Goal: Task Accomplishment & Management: Manage account settings

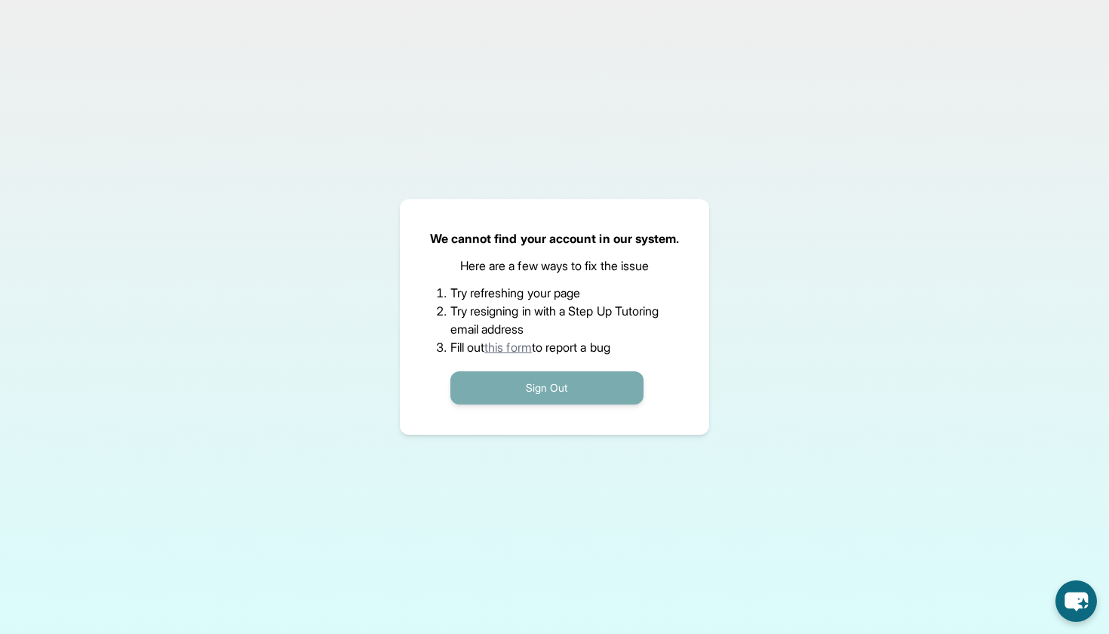
click at [525, 386] on button "Sign Out" at bounding box center [547, 387] width 193 height 33
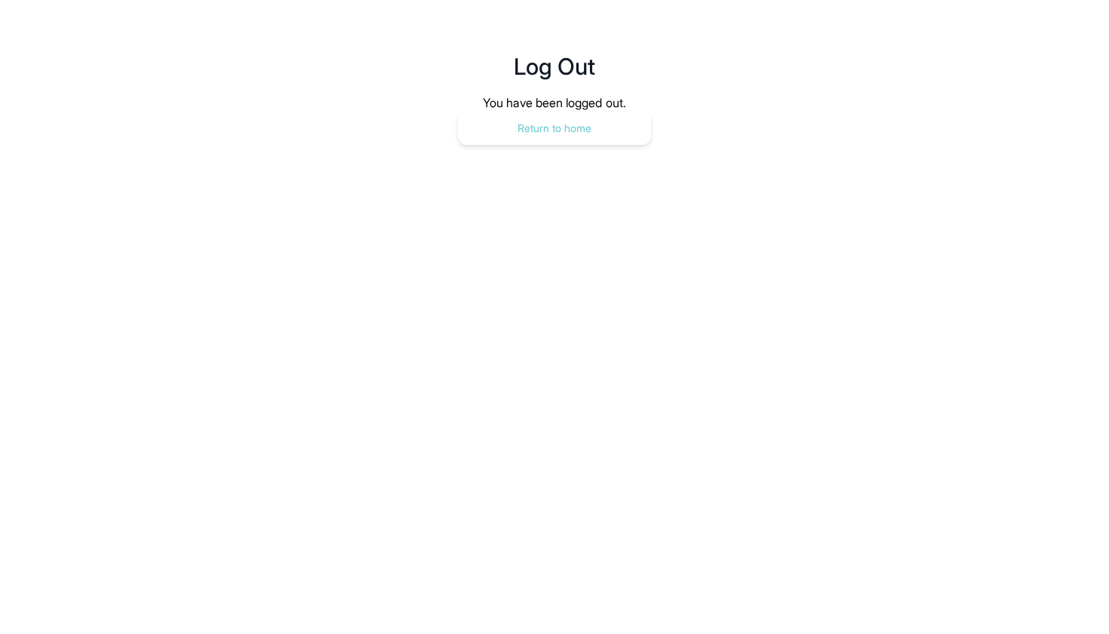
click at [549, 129] on button "Return to home" at bounding box center [554, 128] width 193 height 33
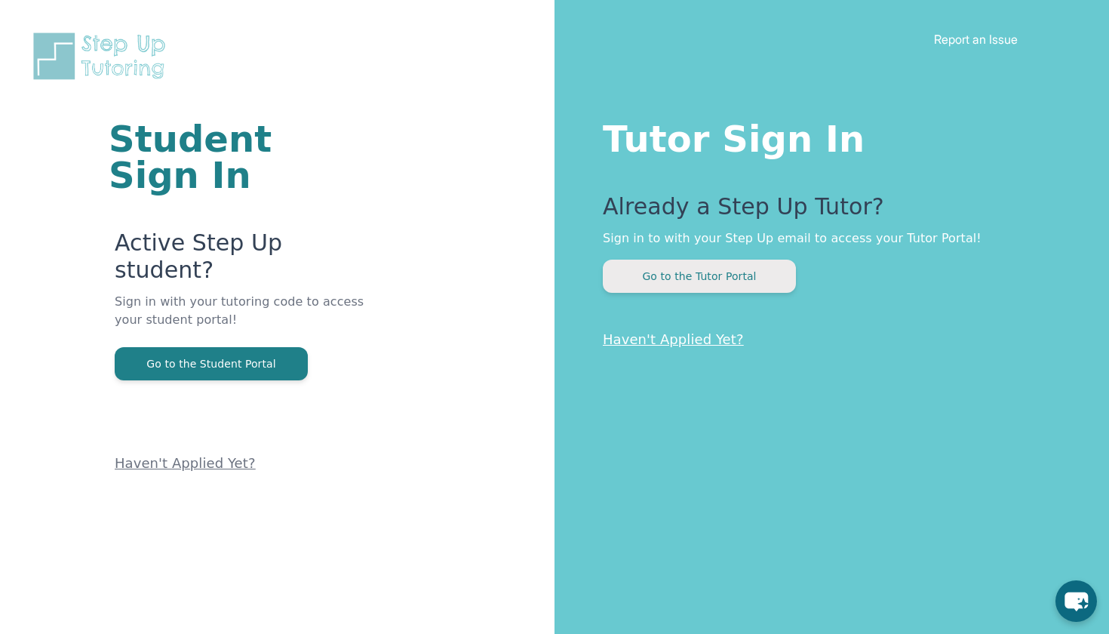
click at [723, 278] on button "Go to the Tutor Portal" at bounding box center [699, 276] width 193 height 33
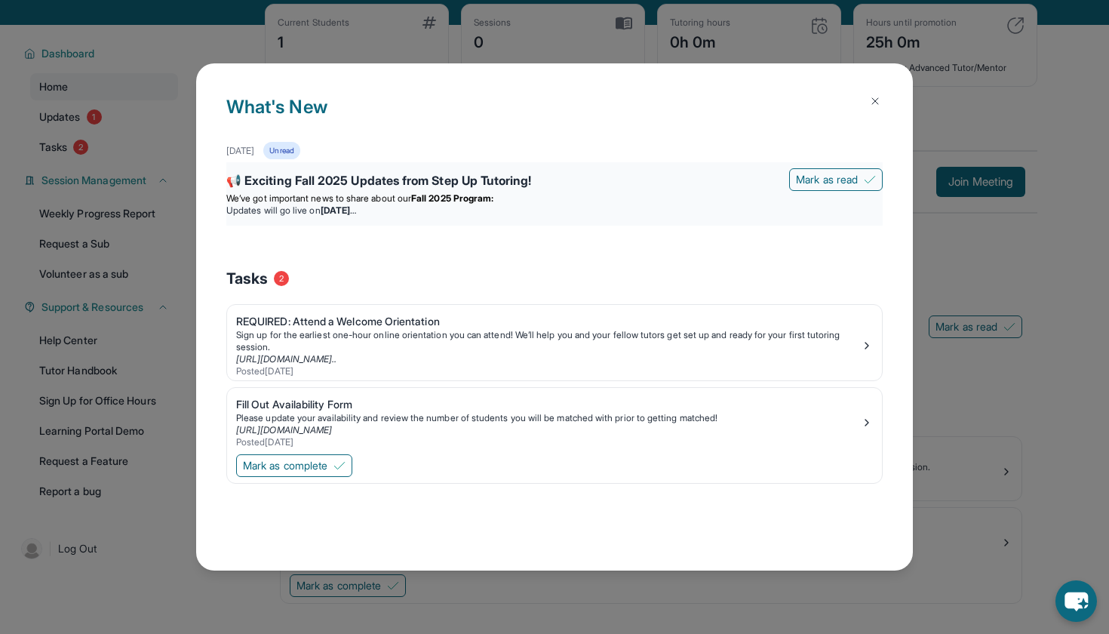
scroll to position [78, 0]
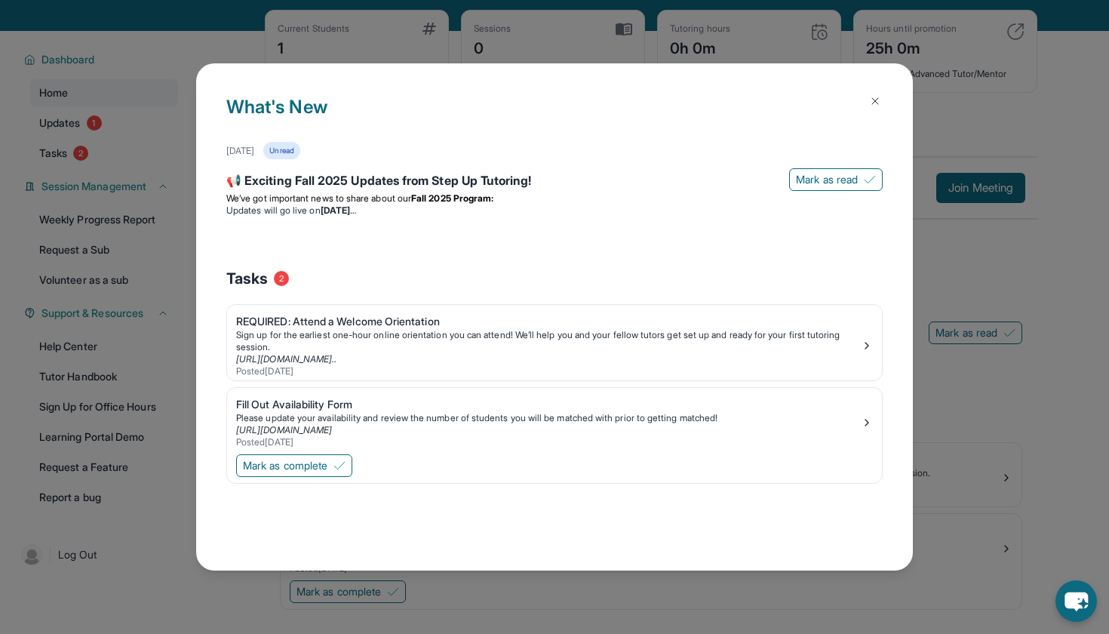
click at [874, 106] on img at bounding box center [875, 101] width 12 height 12
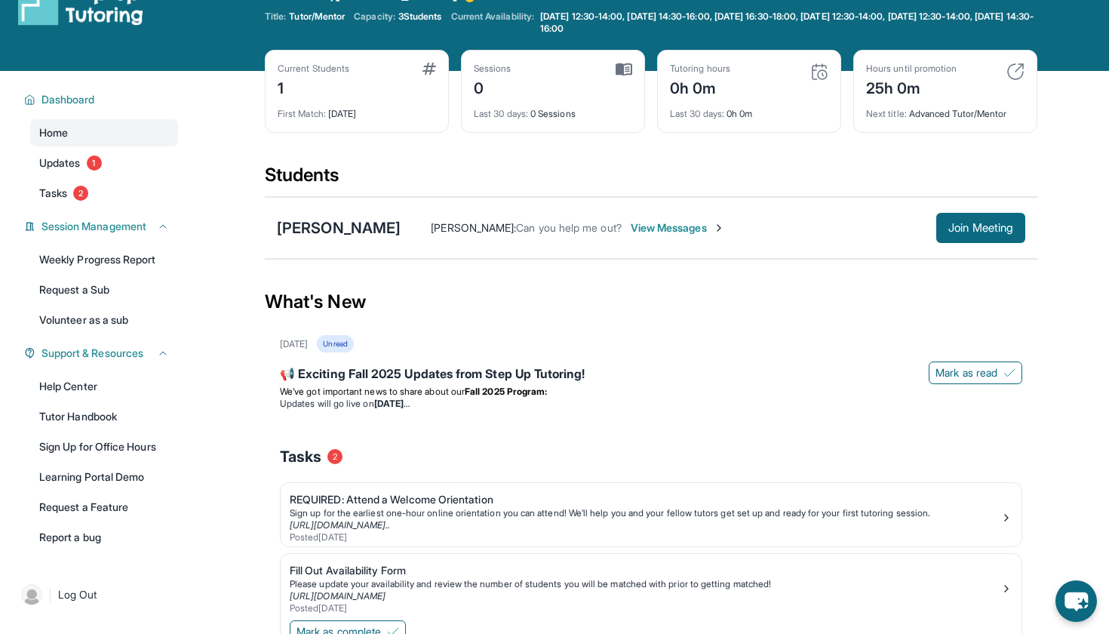
scroll to position [38, 0]
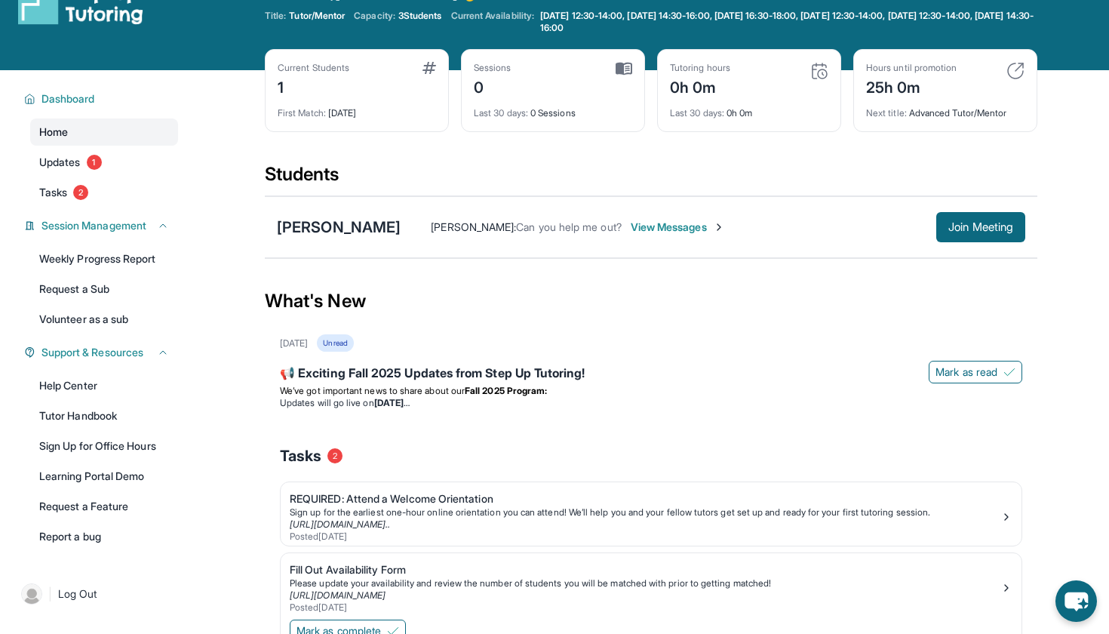
click at [52, 130] on span "Home" at bounding box center [53, 132] width 29 height 15
click at [57, 160] on span "Updates" at bounding box center [60, 162] width 42 height 15
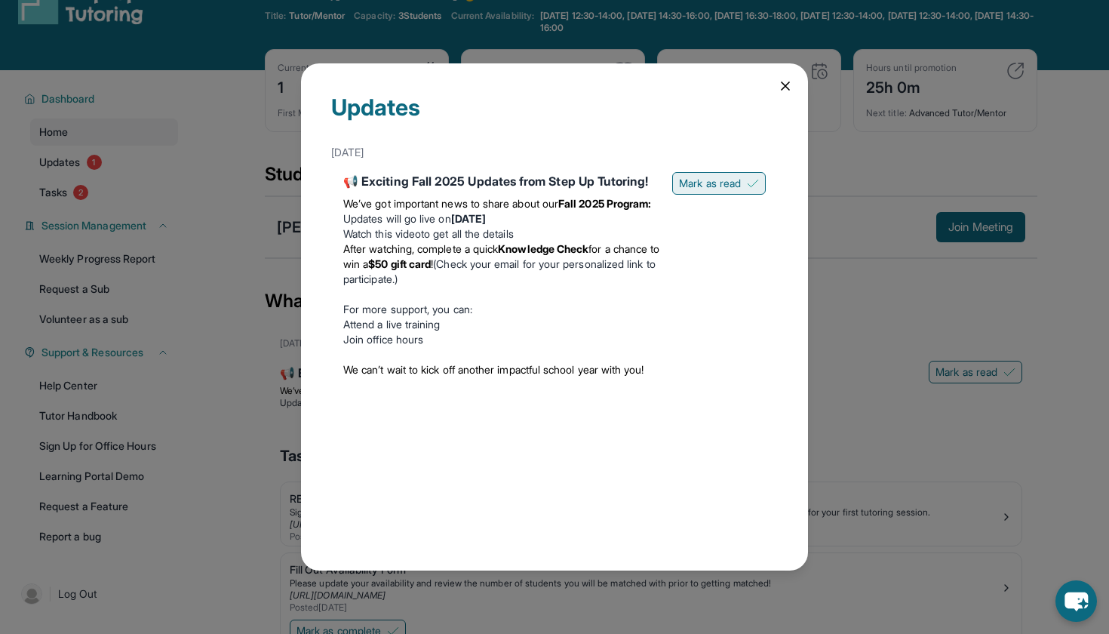
click at [726, 183] on span "Mark as read" at bounding box center [710, 183] width 62 height 15
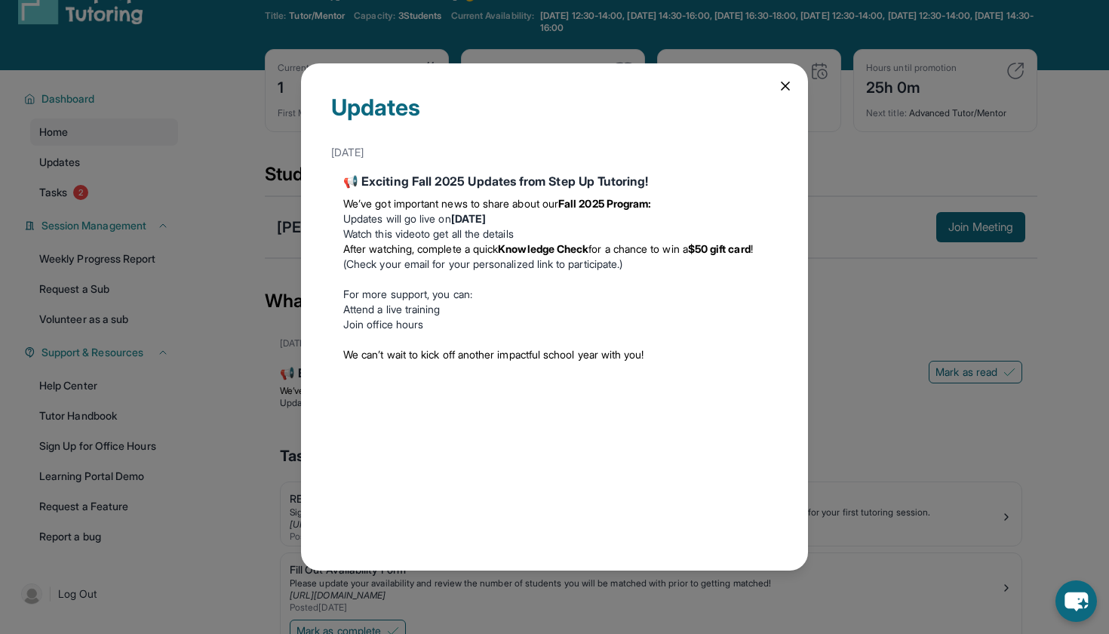
click at [789, 86] on icon at bounding box center [785, 85] width 15 height 15
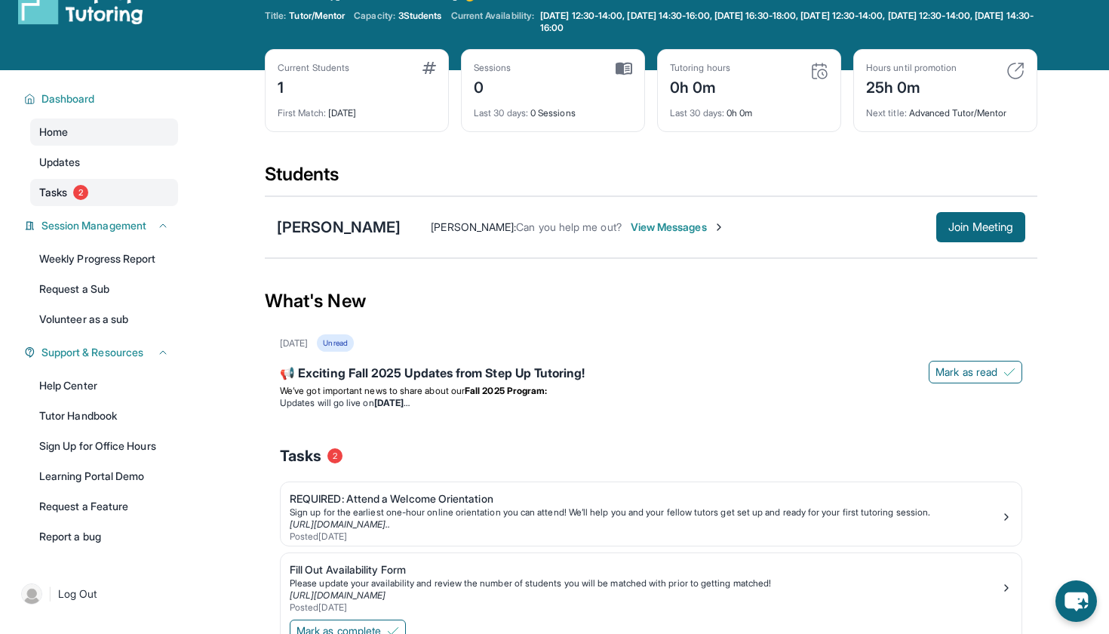
click at [62, 189] on span "Tasks" at bounding box center [53, 192] width 28 height 15
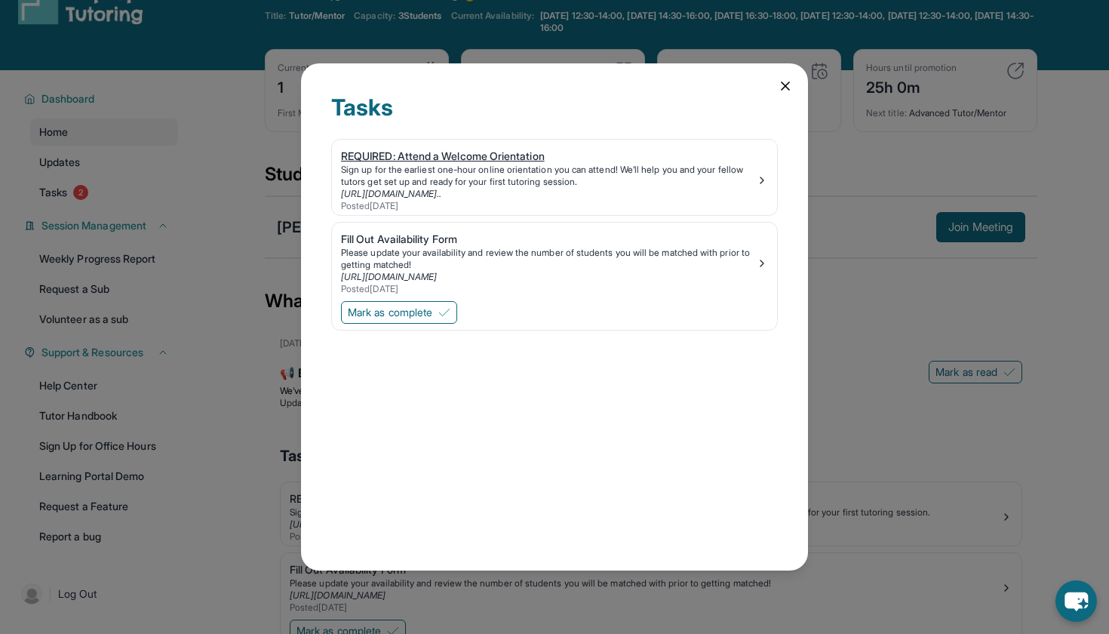
click at [413, 162] on div "REQUIRED: Attend a Welcome Orientation" at bounding box center [548, 156] width 415 height 15
click at [485, 288] on div "Posted [DATE]" at bounding box center [548, 289] width 415 height 12
click at [429, 318] on span "Mark as complete" at bounding box center [390, 312] width 85 height 15
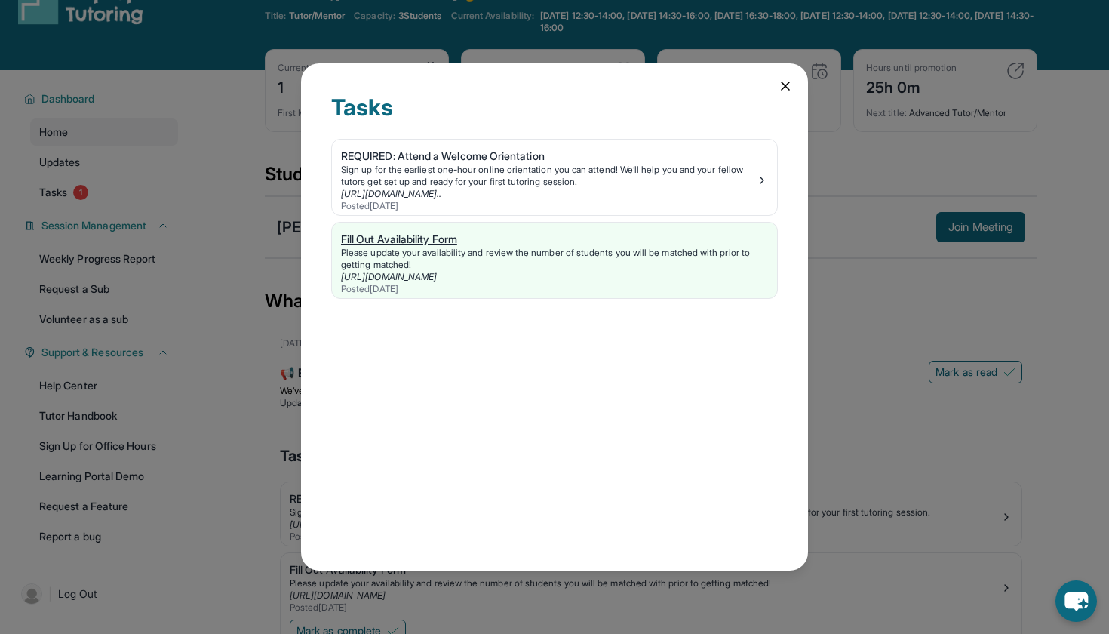
click at [410, 237] on div "Fill Out Availability Form" at bounding box center [554, 239] width 427 height 15
click at [789, 85] on icon at bounding box center [785, 85] width 15 height 15
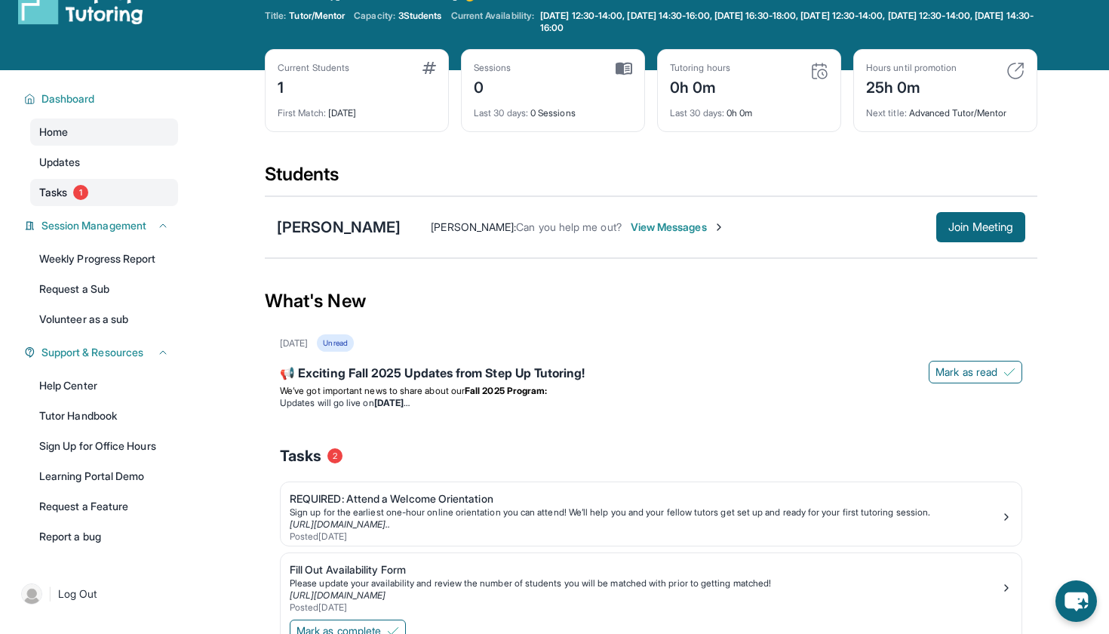
click at [52, 192] on span "Tasks" at bounding box center [53, 192] width 28 height 15
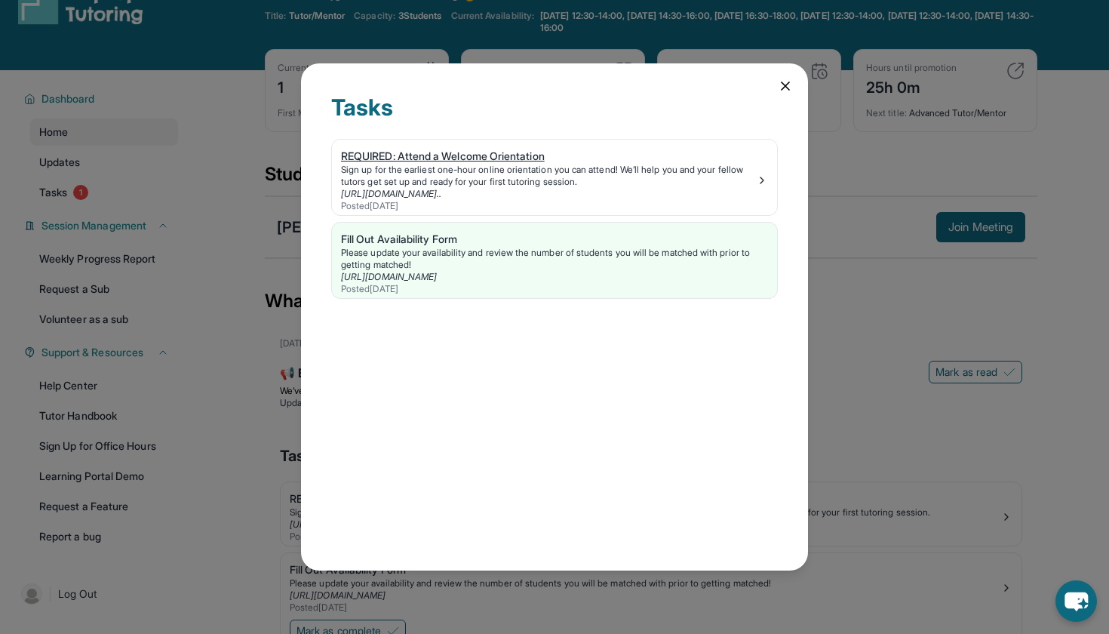
click at [361, 168] on div "Sign up for the earliest one-hour online orientation you can attend! We’ll help…" at bounding box center [548, 176] width 415 height 24
click at [763, 178] on img at bounding box center [762, 180] width 12 height 12
click at [789, 88] on icon at bounding box center [786, 86] width 8 height 8
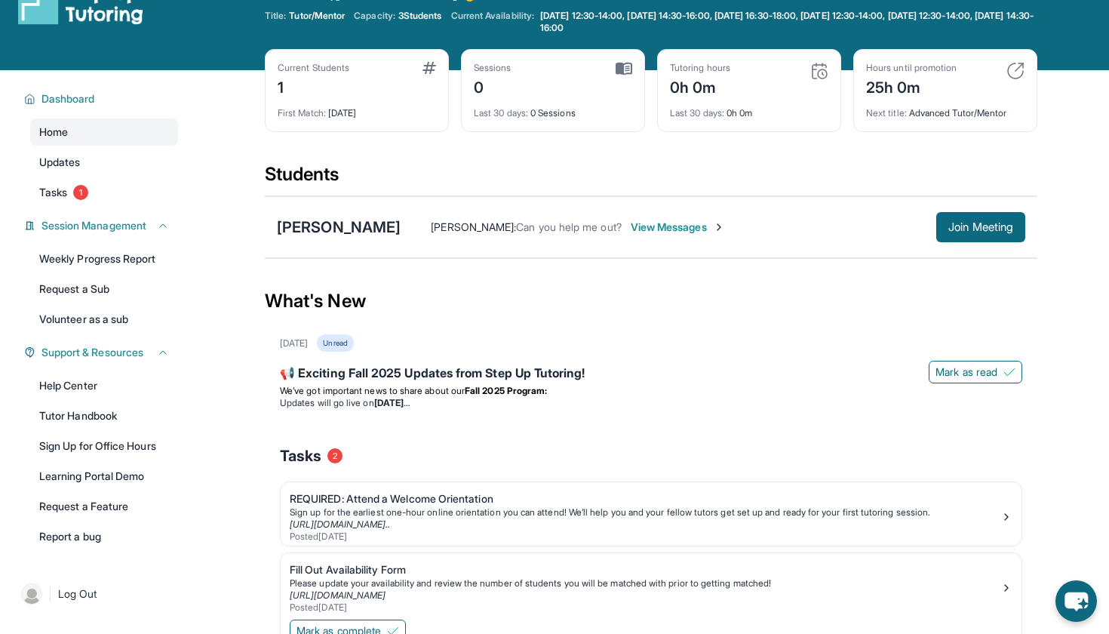
click at [631, 229] on span "View Messages" at bounding box center [678, 227] width 94 height 15
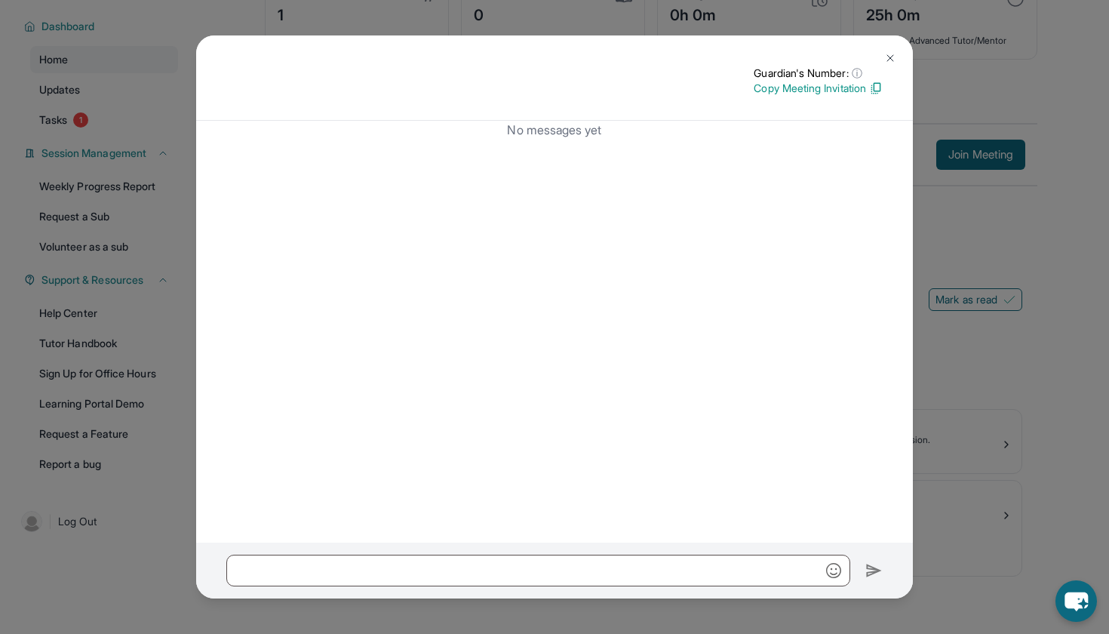
scroll to position [111, 0]
click at [892, 50] on button at bounding box center [890, 58] width 30 height 30
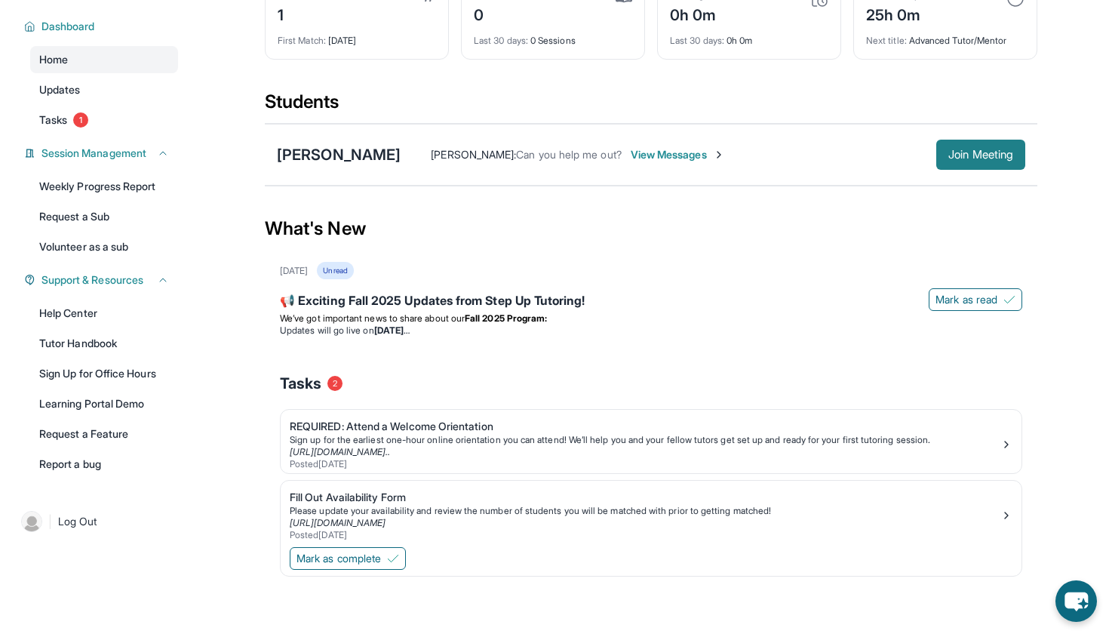
click at [955, 150] on span "Join Meeting" at bounding box center [981, 154] width 65 height 9
click at [962, 162] on button "Join Meeting" at bounding box center [981, 155] width 89 height 30
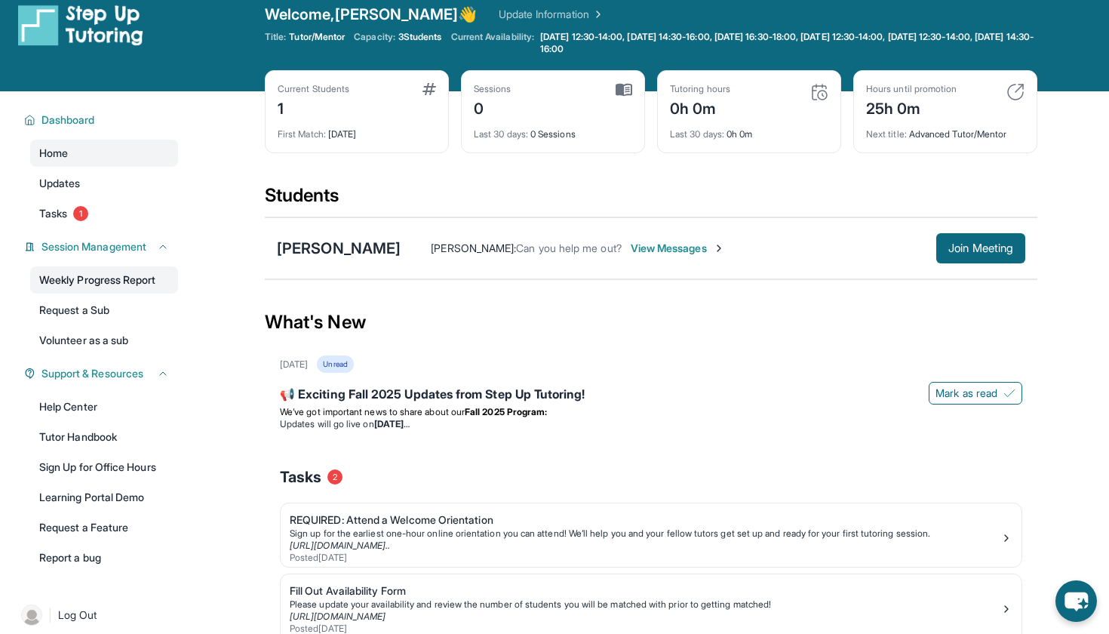
scroll to position [17, 0]
click at [127, 252] on span "Session Management" at bounding box center [94, 246] width 105 height 15
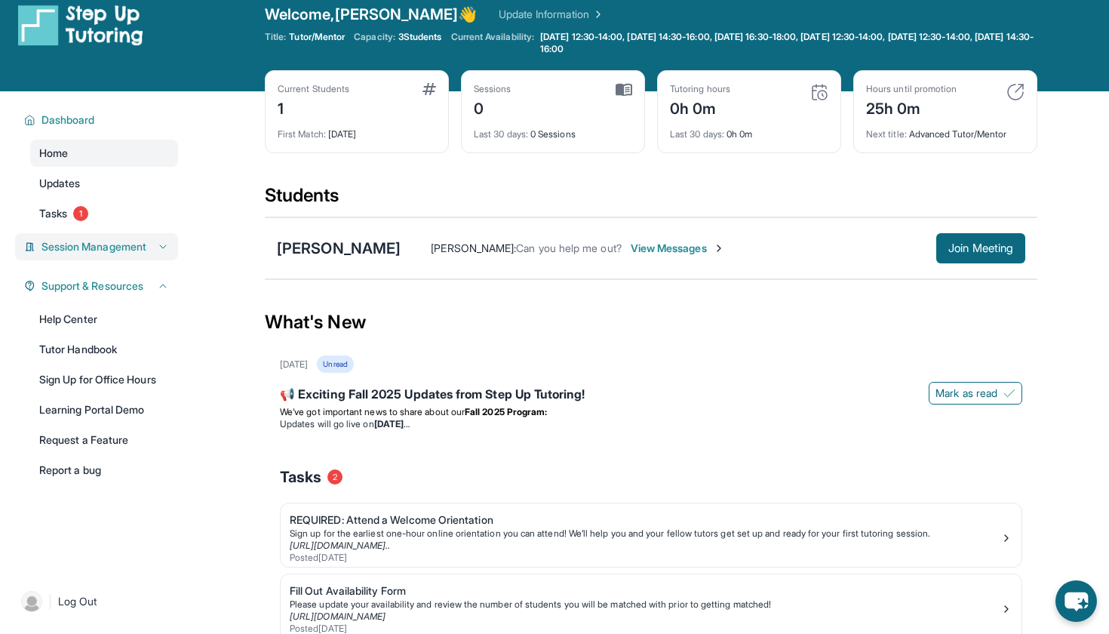
click at [127, 252] on span "Session Management" at bounding box center [94, 246] width 105 height 15
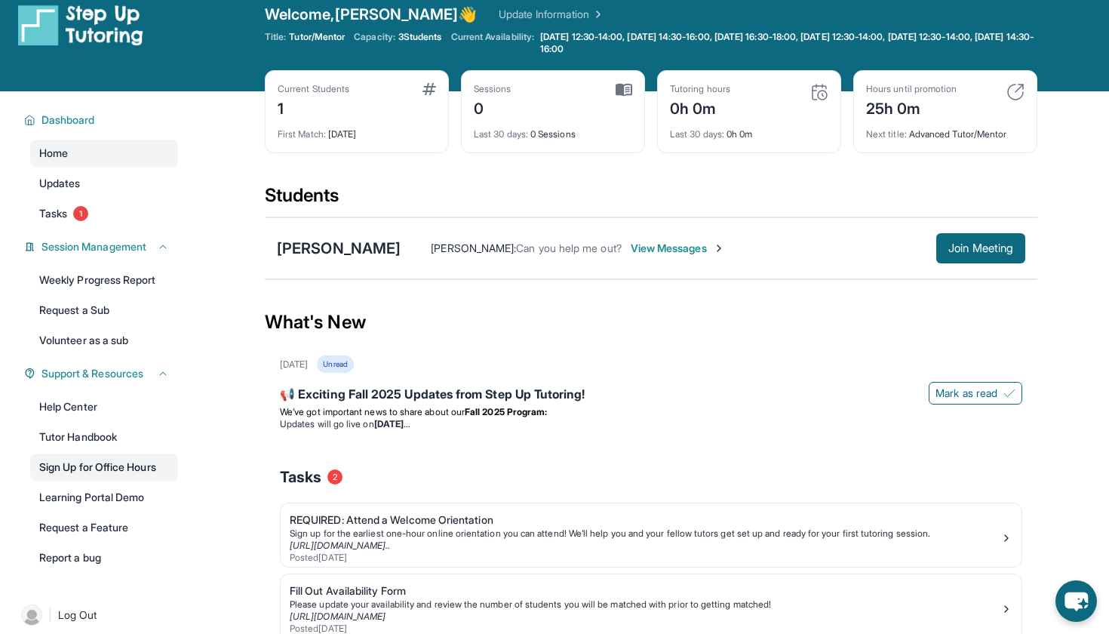
click at [95, 470] on link "Sign Up for Office Hours" at bounding box center [104, 467] width 148 height 27
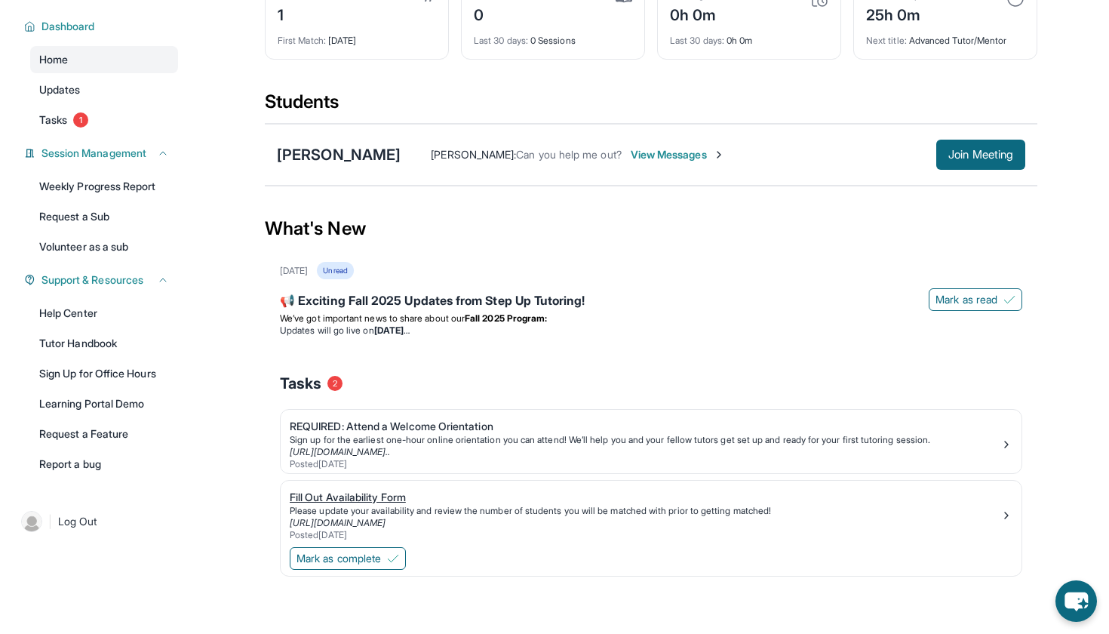
scroll to position [111, 0]
click at [999, 300] on button "Mark as read" at bounding box center [976, 299] width 94 height 23
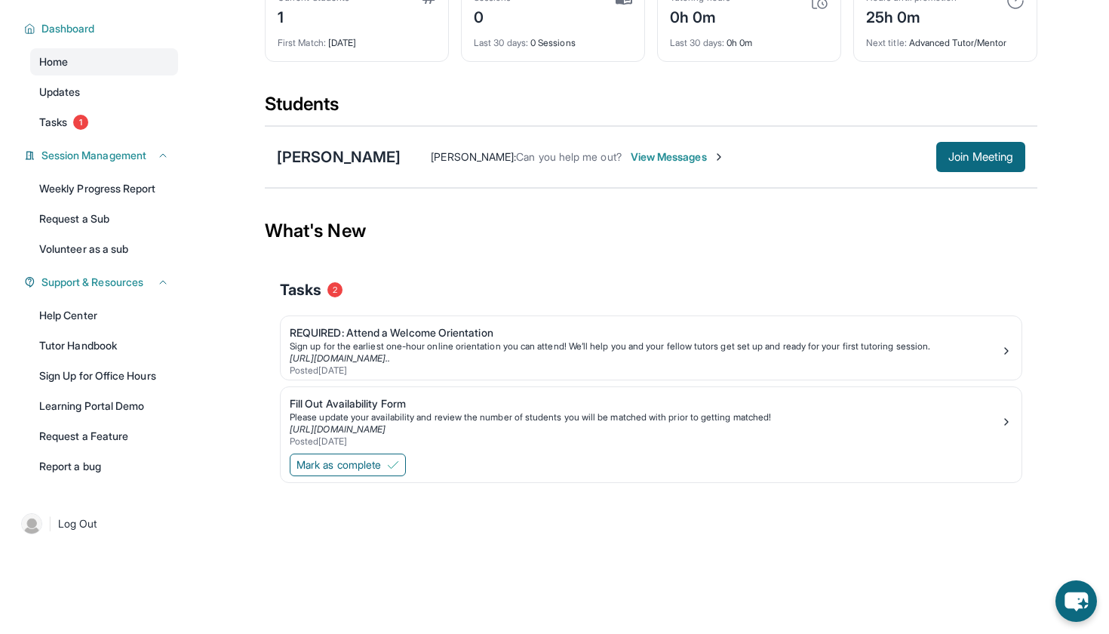
scroll to position [109, 0]
click at [642, 157] on span "View Messages" at bounding box center [678, 156] width 94 height 15
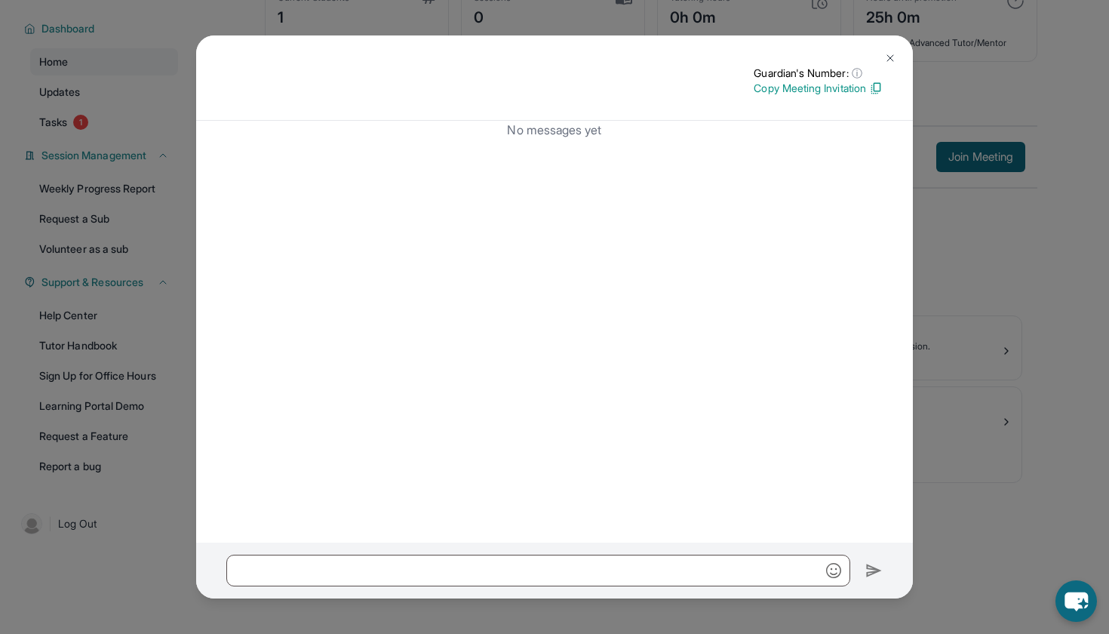
click at [778, 86] on p "Copy Meeting Invitation" at bounding box center [818, 88] width 129 height 15
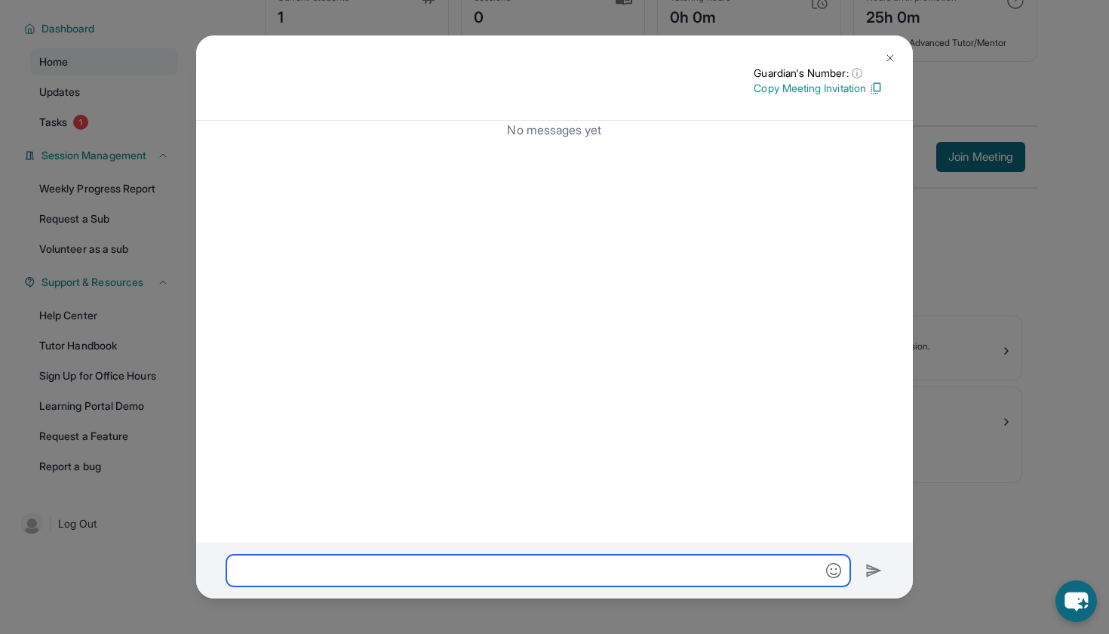
click at [526, 579] on input "text" at bounding box center [538, 571] width 624 height 32
paste input "**********"
type input "**********"
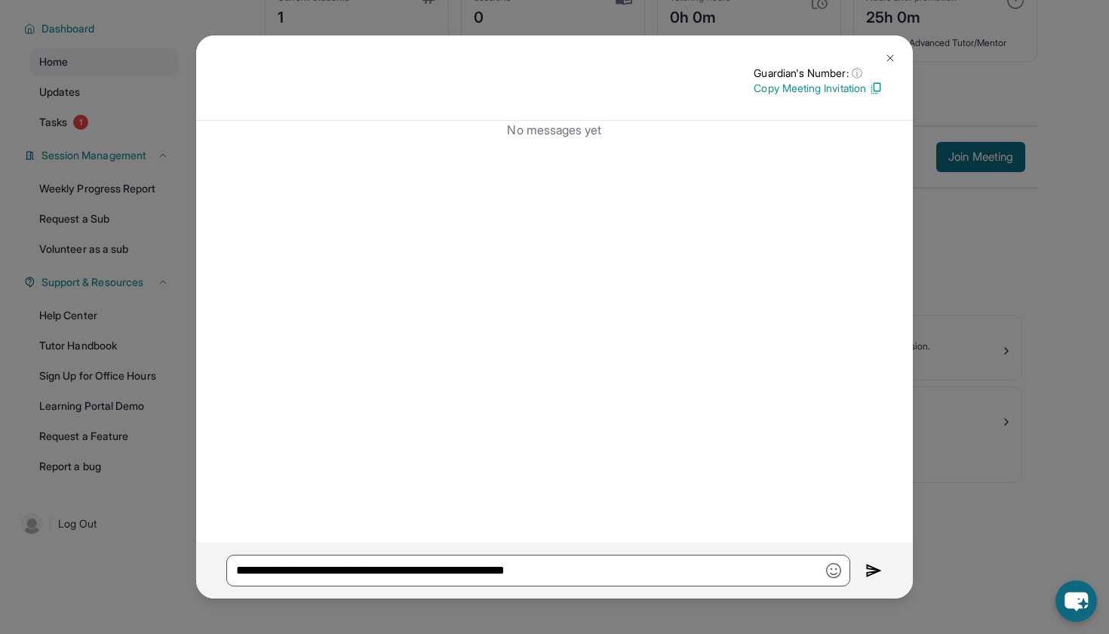
click at [871, 575] on img at bounding box center [874, 571] width 17 height 18
click at [872, 569] on img at bounding box center [874, 571] width 17 height 18
click at [873, 569] on img at bounding box center [874, 571] width 17 height 18
click at [875, 85] on img at bounding box center [876, 89] width 14 height 14
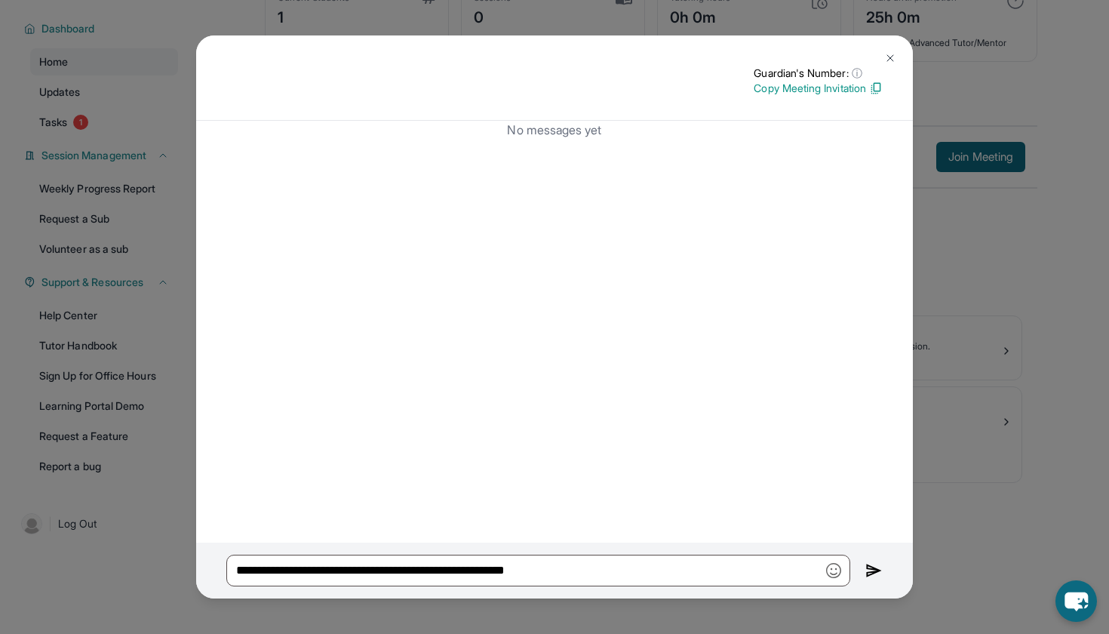
click at [889, 49] on button at bounding box center [890, 58] width 30 height 30
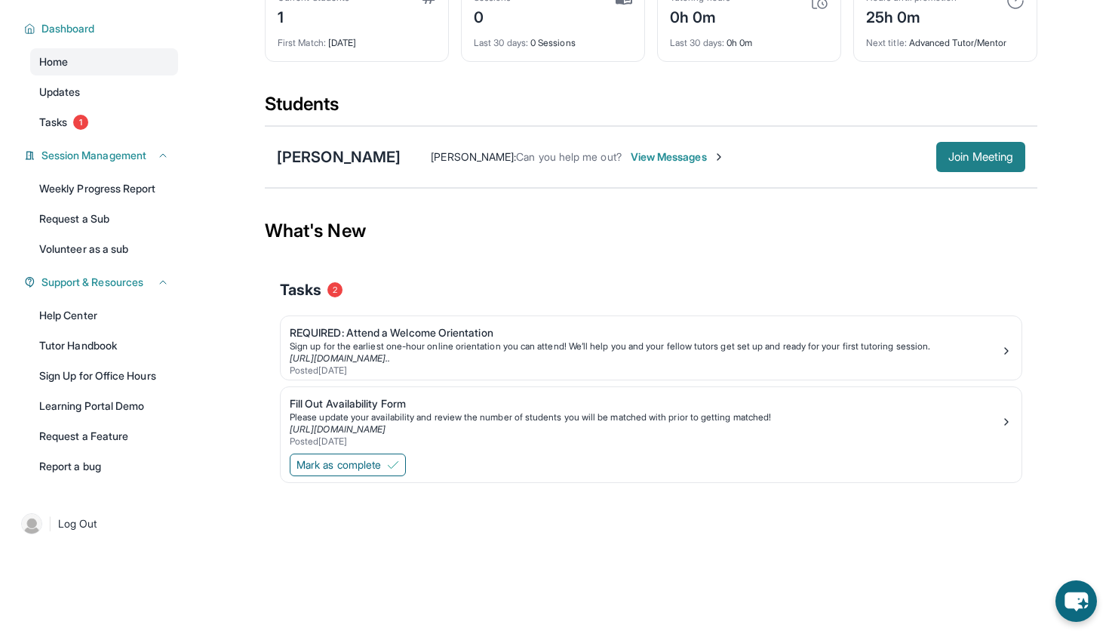
click at [964, 142] on button "Join Meeting" at bounding box center [981, 157] width 89 height 30
click at [337, 290] on span "2" at bounding box center [335, 289] width 15 height 15
click at [374, 449] on link "Fill Out Availability Form Please update your availability and review the numbe…" at bounding box center [651, 418] width 741 height 63
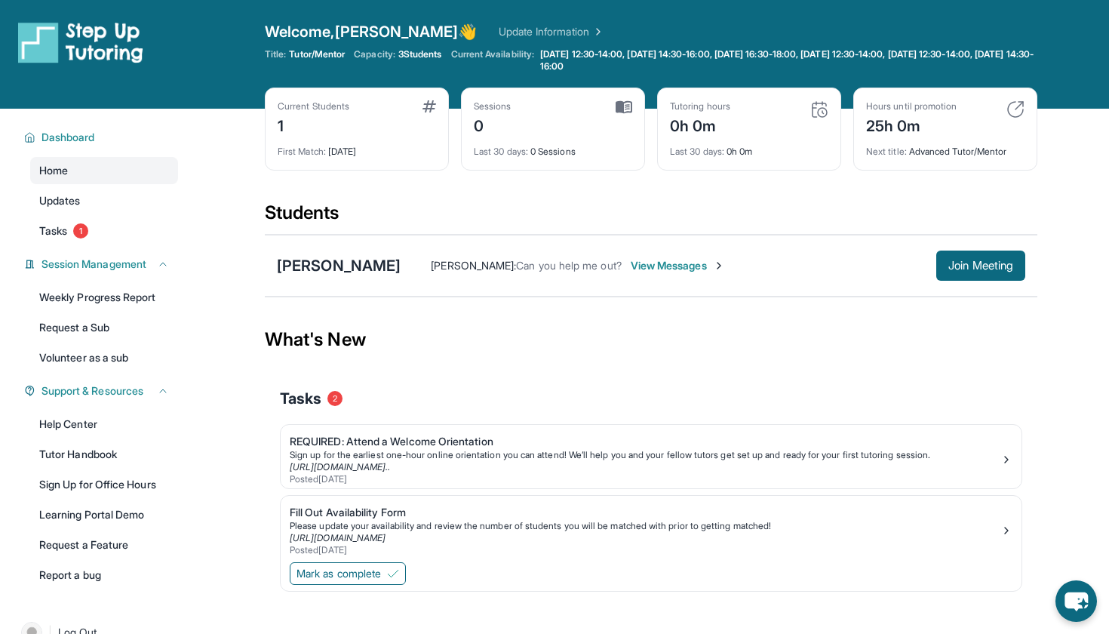
scroll to position [0, 0]
click at [306, 123] on div "1" at bounding box center [314, 124] width 72 height 24
click at [938, 155] on div "Next title : Advanced Tutor/Mentor" at bounding box center [945, 147] width 158 height 21
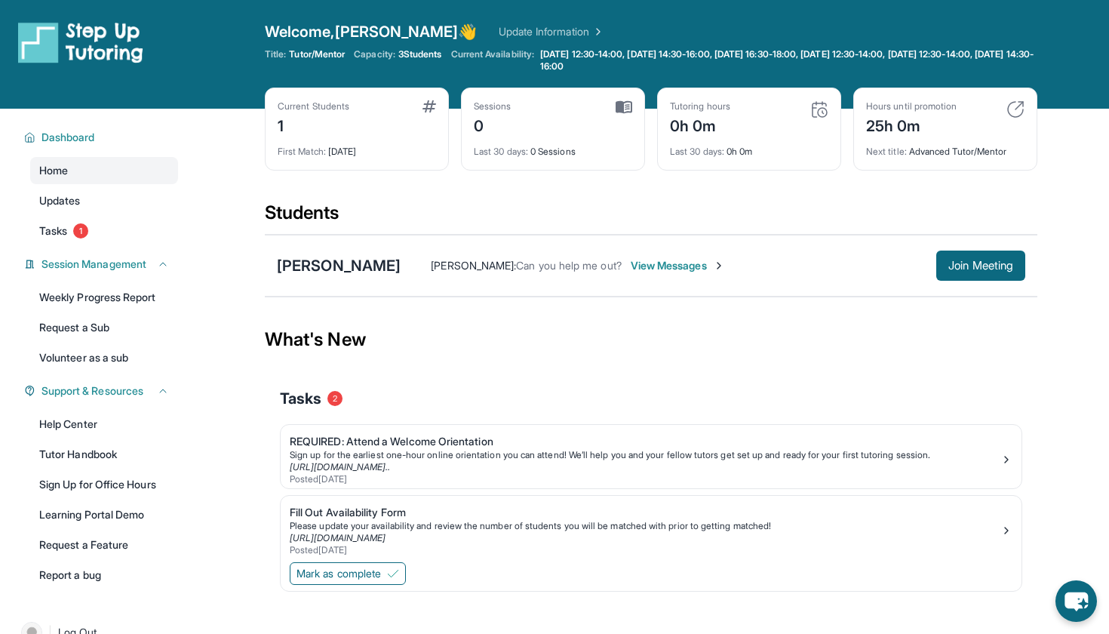
click at [1018, 108] on img at bounding box center [1016, 109] width 18 height 18
click at [499, 32] on link "Update Information" at bounding box center [552, 31] width 106 height 15
click at [426, 58] on span "3 Students" at bounding box center [420, 54] width 44 height 12
click at [354, 143] on div "First Match : 4 days ago" at bounding box center [357, 147] width 158 height 21
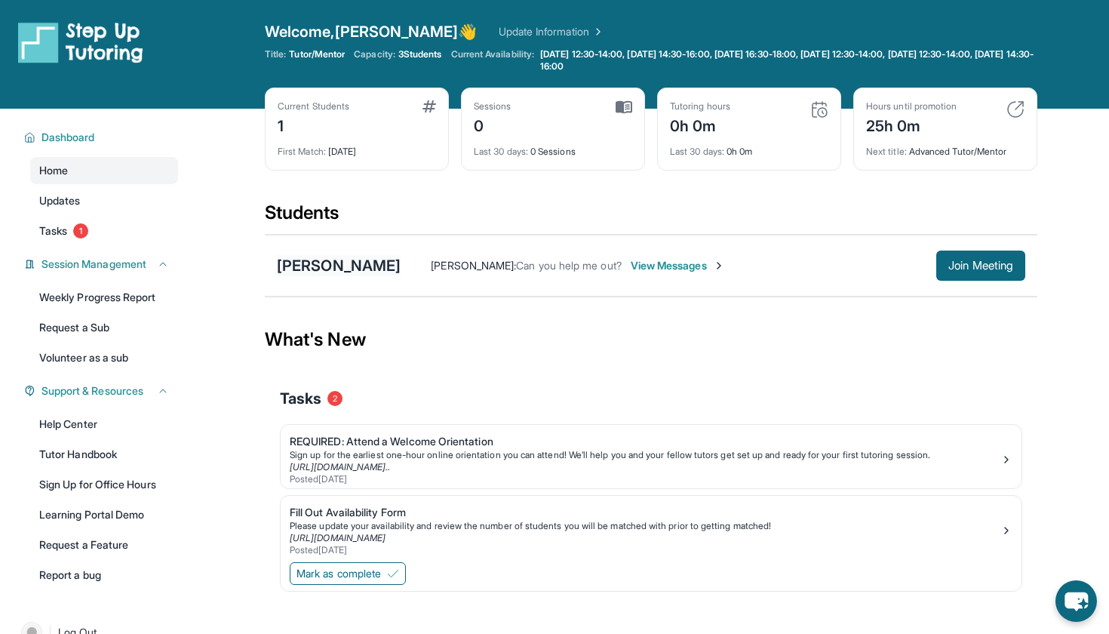
click at [312, 264] on div "Eva Fabian" at bounding box center [339, 265] width 124 height 21
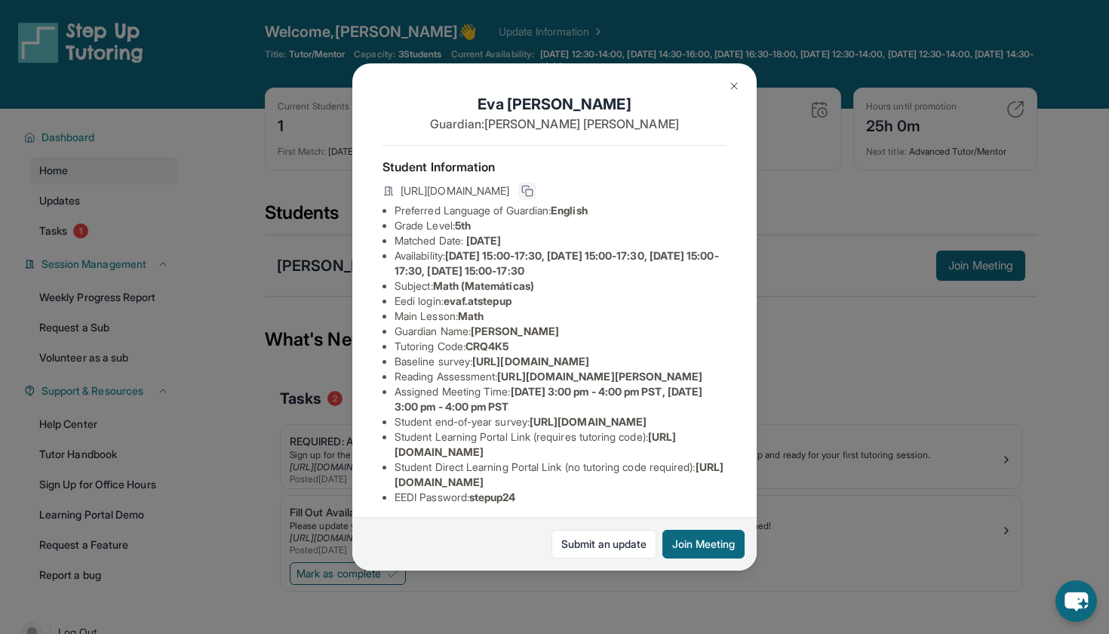
click at [533, 191] on rect at bounding box center [529, 192] width 7 height 7
click at [587, 547] on link "Submit an update" at bounding box center [604, 544] width 105 height 29
click at [472, 368] on span "https://airtable.com/apprlfn8WjpjBUn2G/shrK0QR6AaNyG5psY?prefill_Type%20of%20Fo…" at bounding box center [530, 361] width 117 height 13
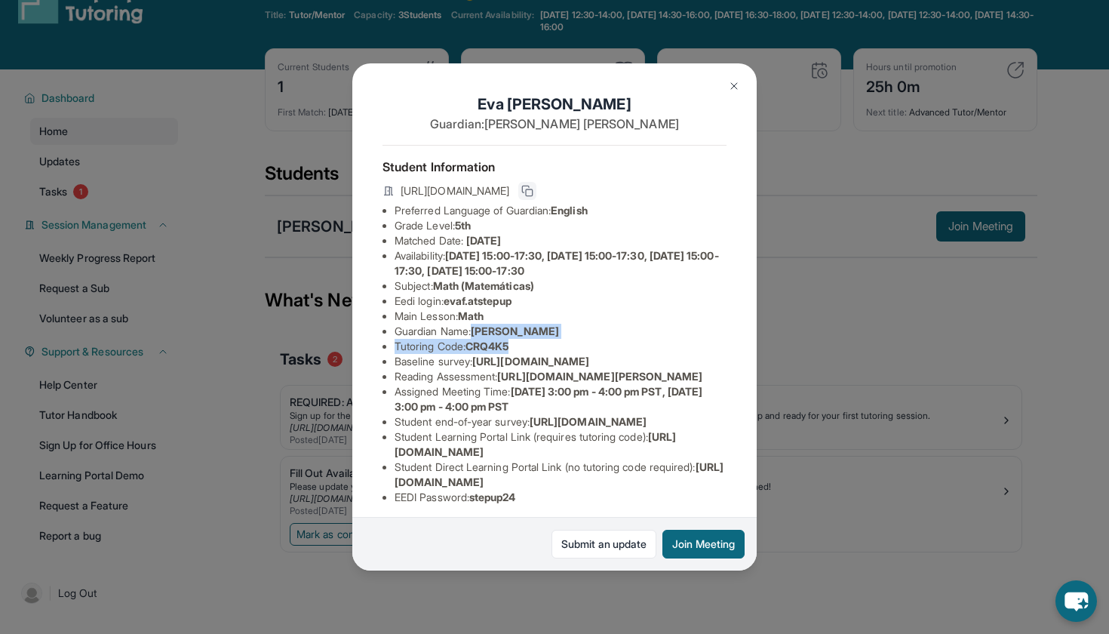
drag, startPoint x: 477, startPoint y: 331, endPoint x: 522, endPoint y: 346, distance: 48.0
click at [524, 346] on ul "Preferred Language of Guardian: English Grade Level: 5th Matched Date: 9/15/202…" at bounding box center [555, 354] width 344 height 302
copy ul "Loilyn Fabian Tutoring Code : CRQ4K5"
click at [796, 286] on div "Eva Fabian Guardian: Loilyn Fabian Student Information https://student-portal.s…" at bounding box center [554, 317] width 1109 height 634
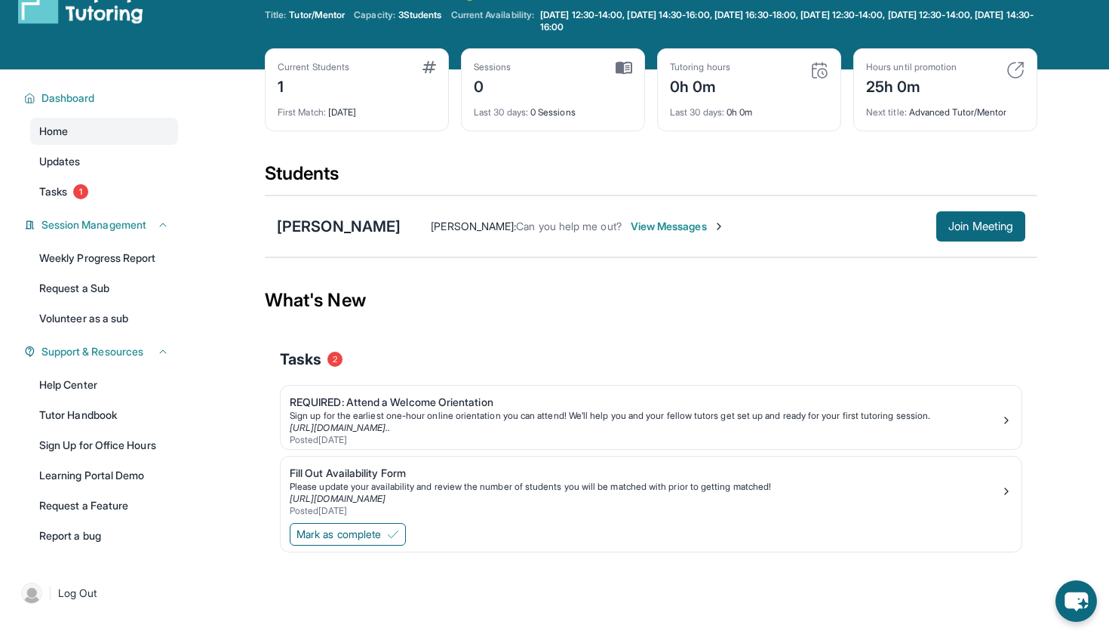
click at [631, 230] on span "View Messages" at bounding box center [678, 226] width 94 height 15
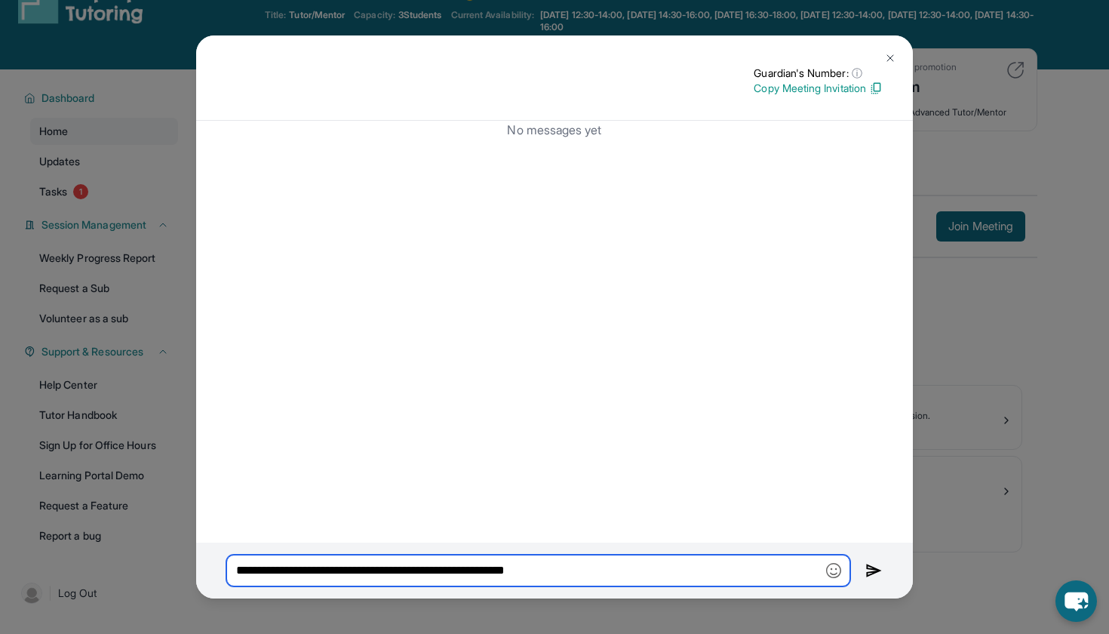
click at [612, 569] on input "**********" at bounding box center [538, 571] width 624 height 32
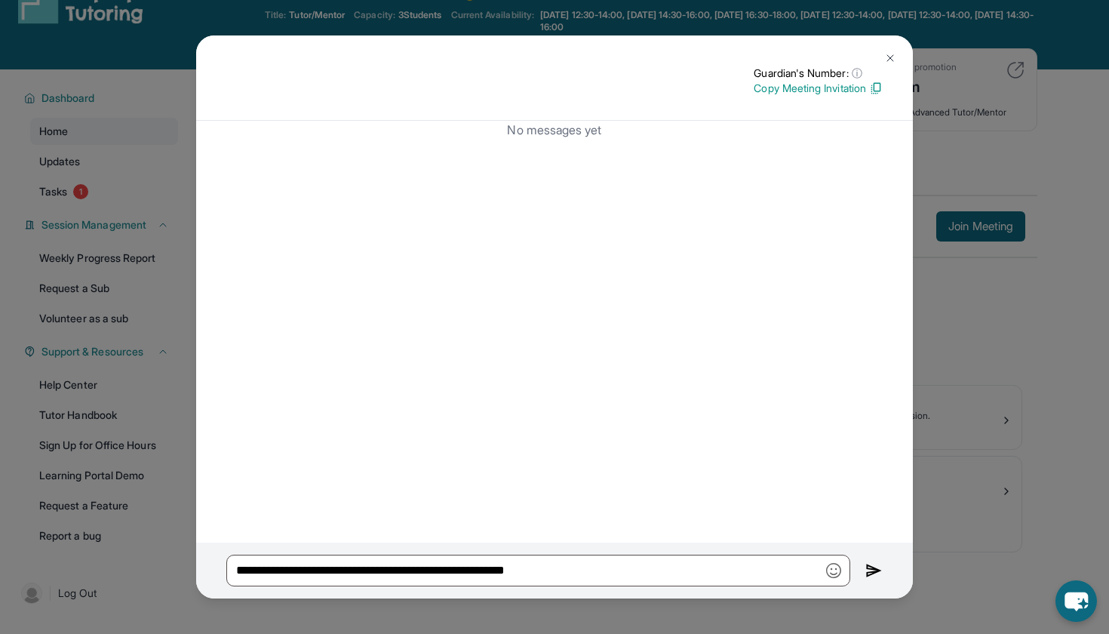
click at [870, 571] on img at bounding box center [874, 571] width 17 height 18
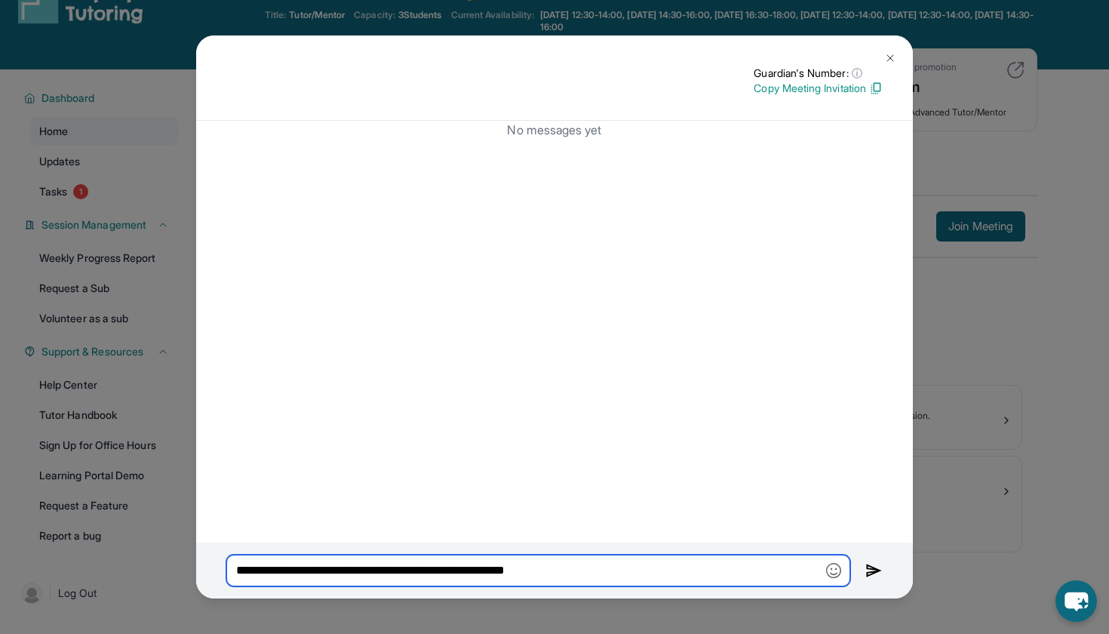
click at [768, 580] on input "**********" at bounding box center [538, 571] width 624 height 32
type input "*"
paste input "**********"
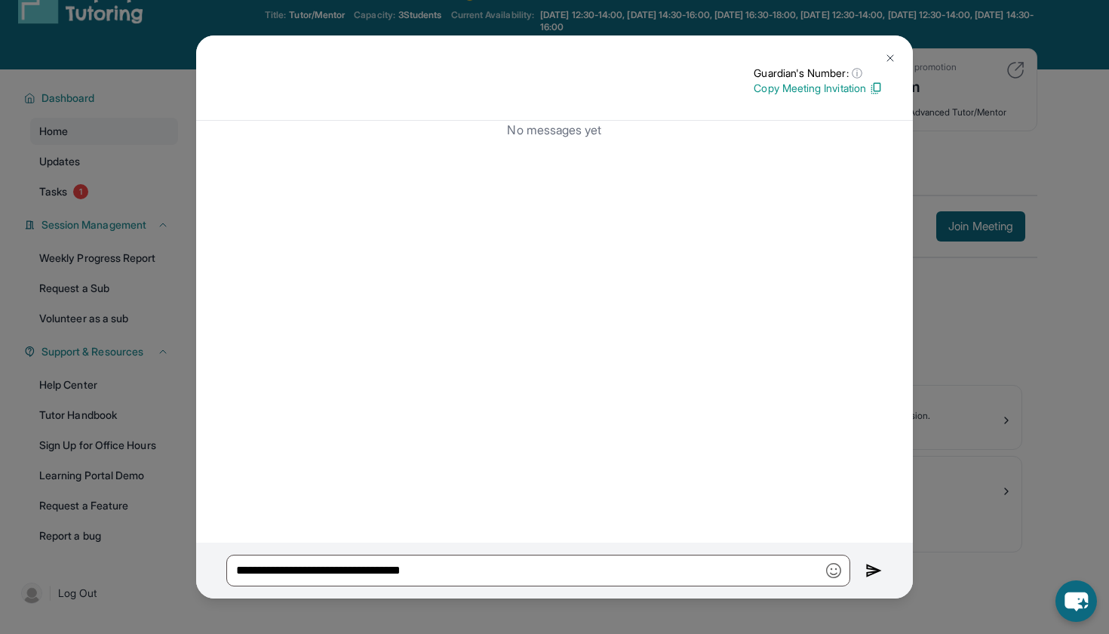
click at [869, 572] on img at bounding box center [874, 571] width 17 height 18
click at [834, 571] on img "button" at bounding box center [833, 570] width 15 height 15
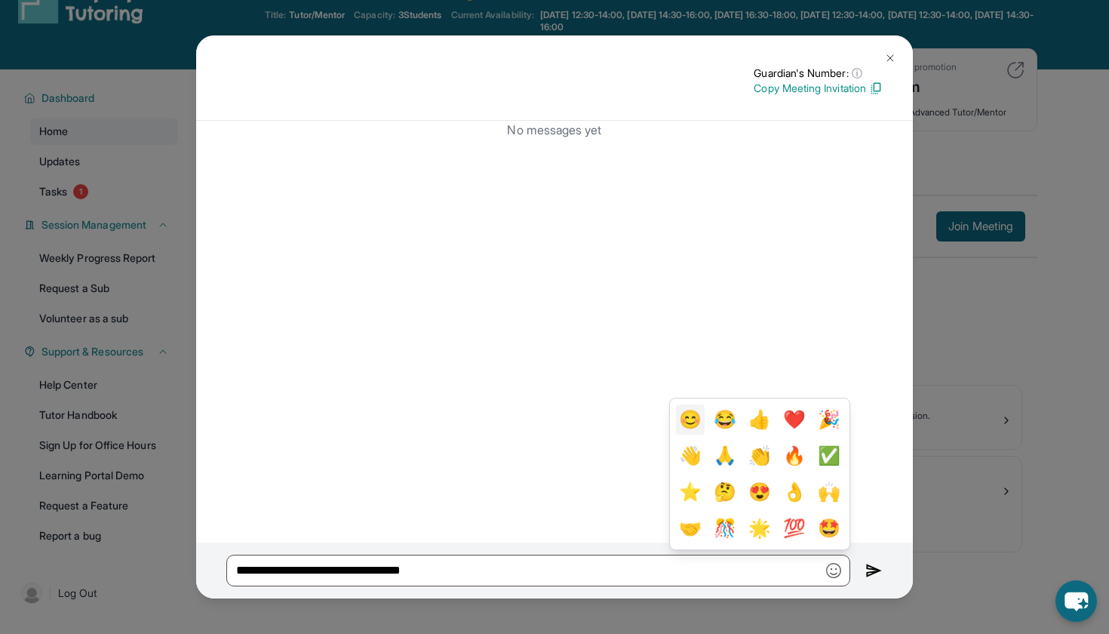
click at [705, 417] on button "😊" at bounding box center [690, 420] width 29 height 30
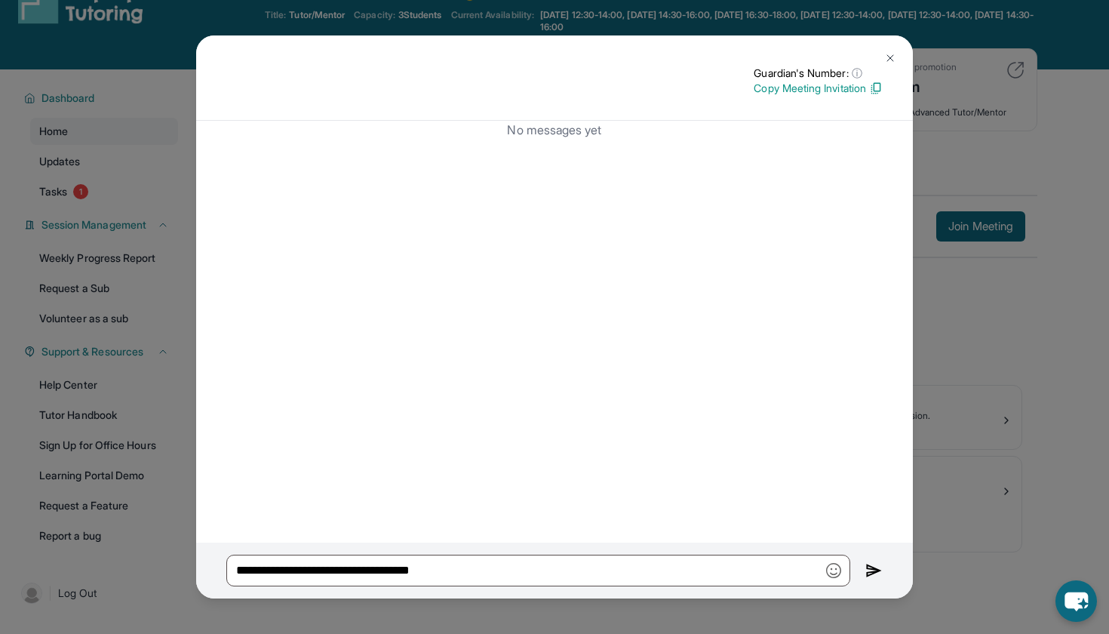
click at [871, 574] on img at bounding box center [874, 571] width 17 height 18
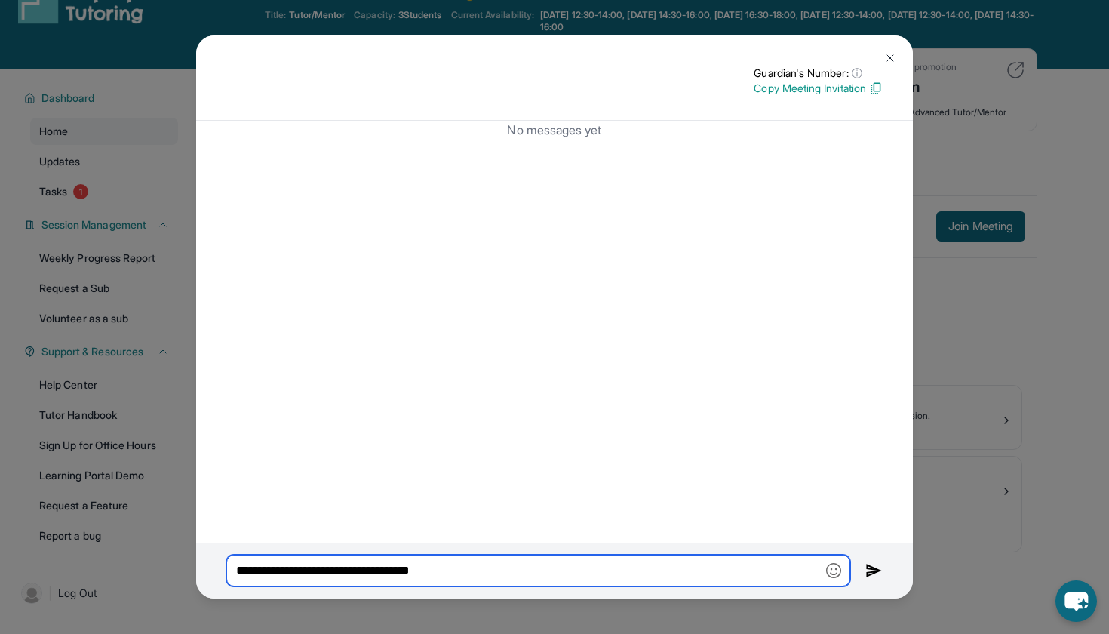
click at [763, 571] on input "**********" at bounding box center [538, 571] width 624 height 32
type input "*"
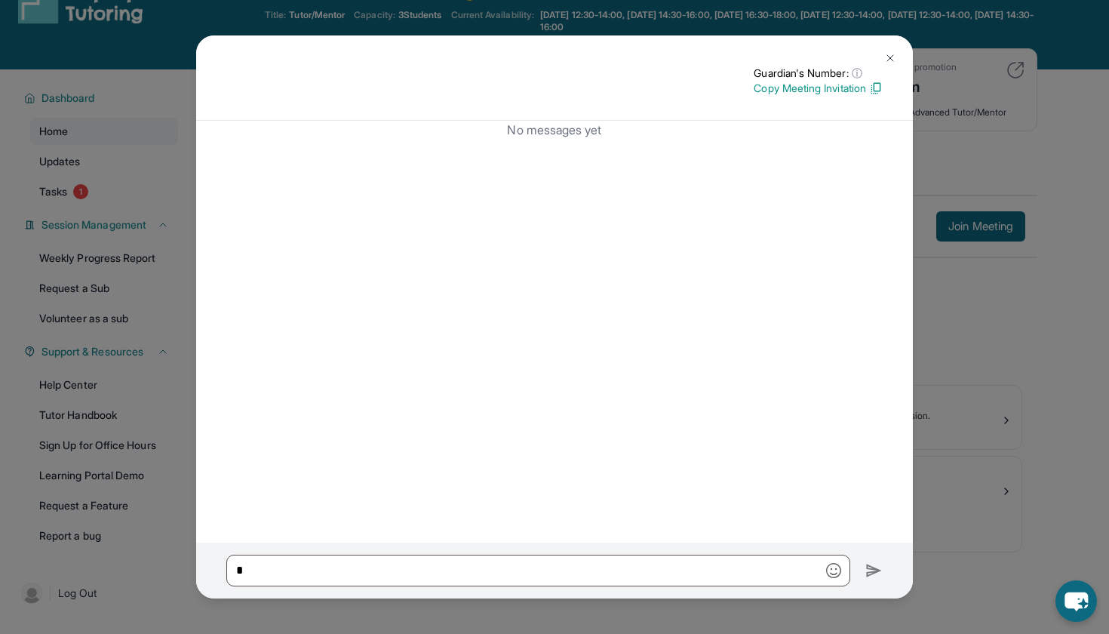
click at [888, 60] on img at bounding box center [891, 58] width 12 height 12
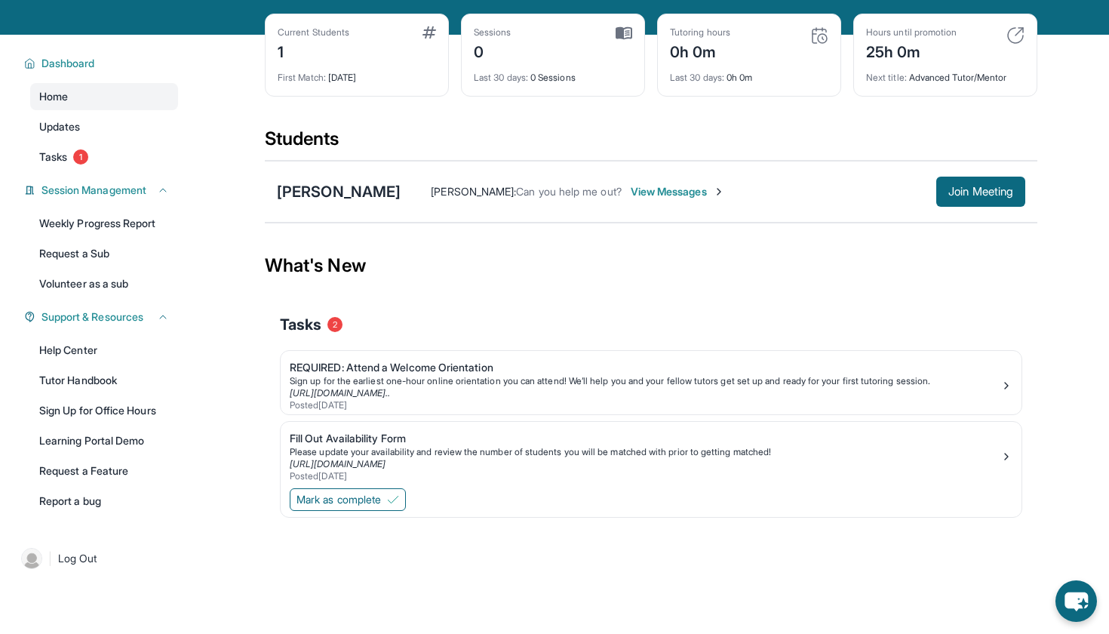
scroll to position [75, 0]
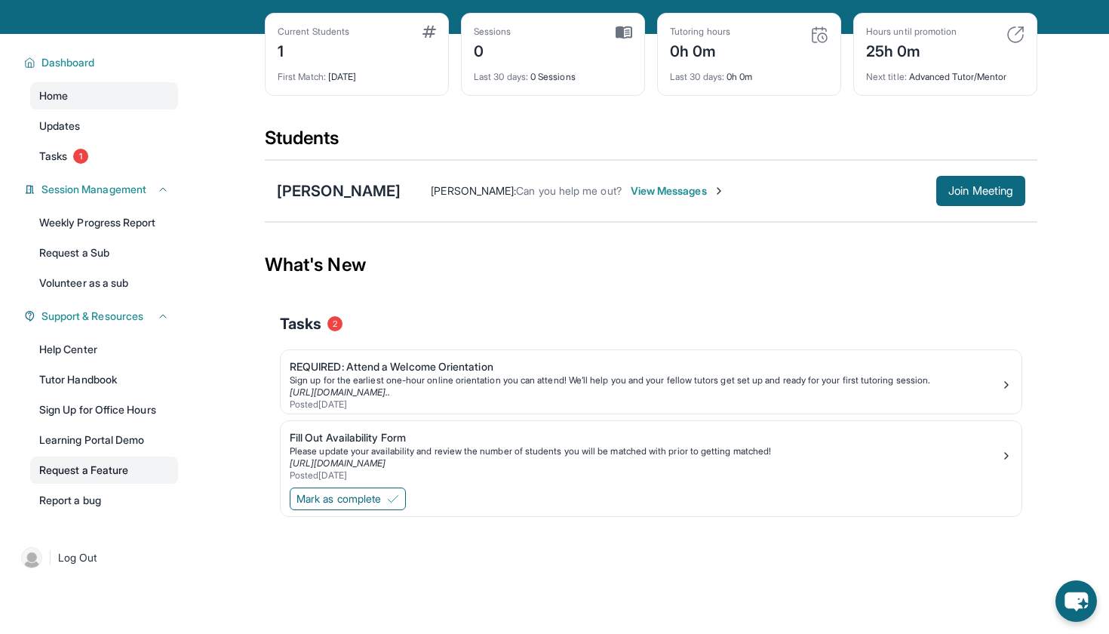
click at [103, 476] on link "Request a Feature" at bounding box center [104, 470] width 148 height 27
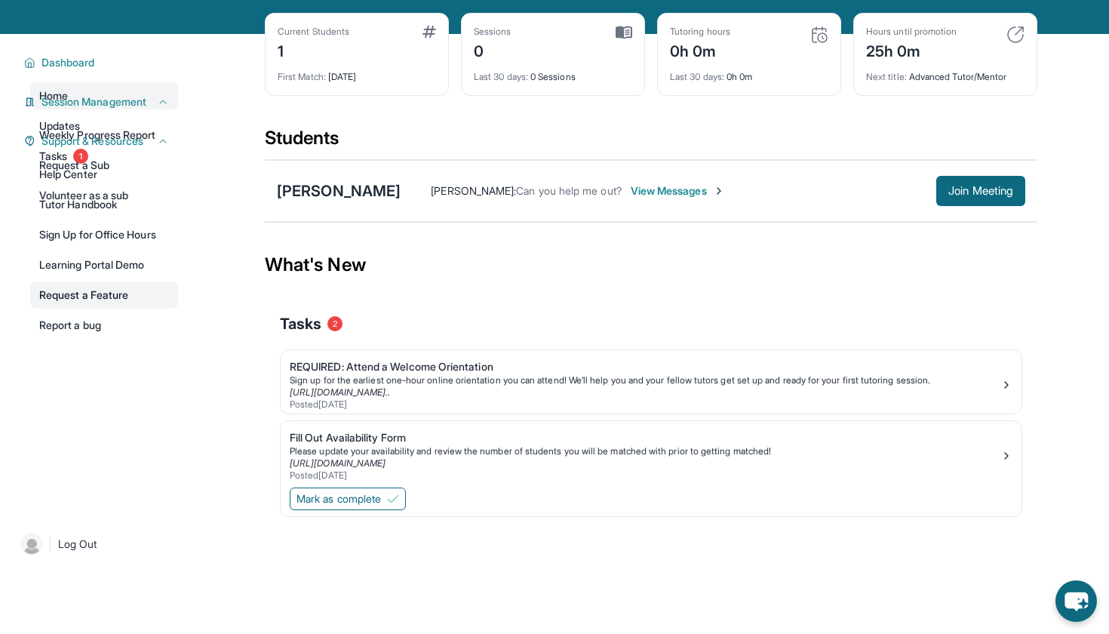
scroll to position [45, 0]
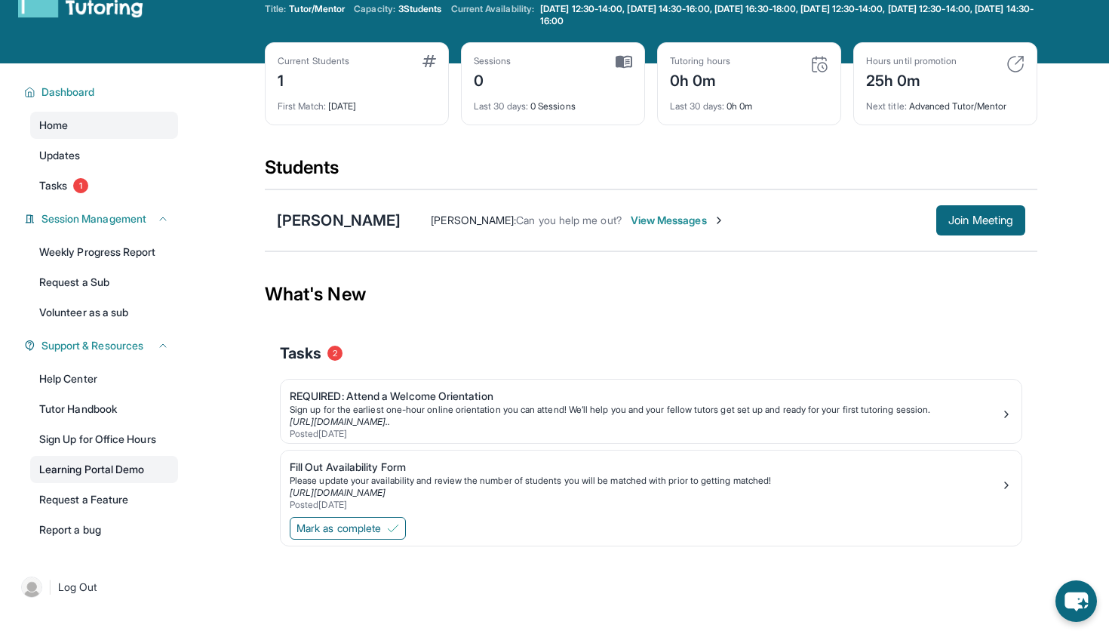
click at [80, 472] on link "Learning Portal Demo" at bounding box center [104, 469] width 148 height 27
